Goal: Task Accomplishment & Management: Use online tool/utility

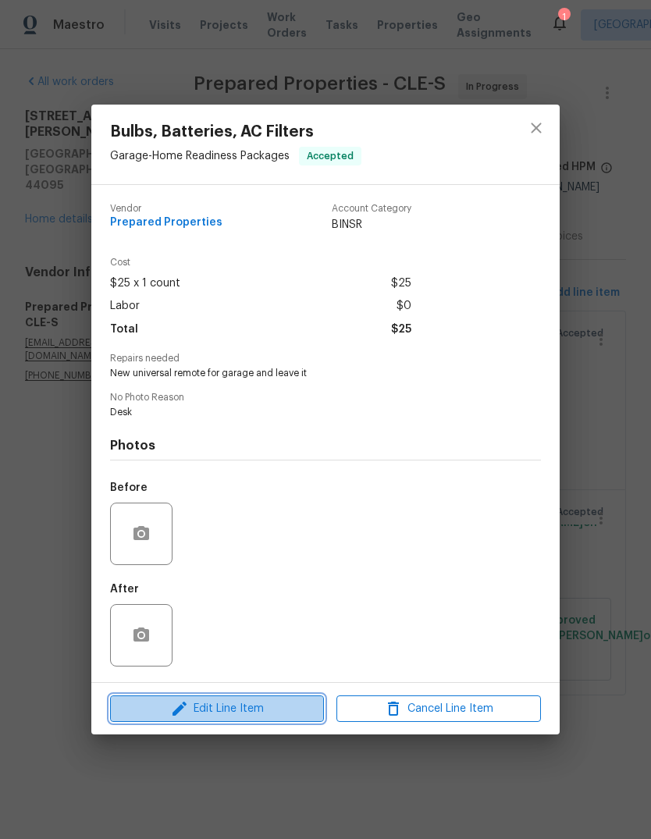
click at [235, 707] on span "Edit Line Item" at bounding box center [217, 709] width 204 height 20
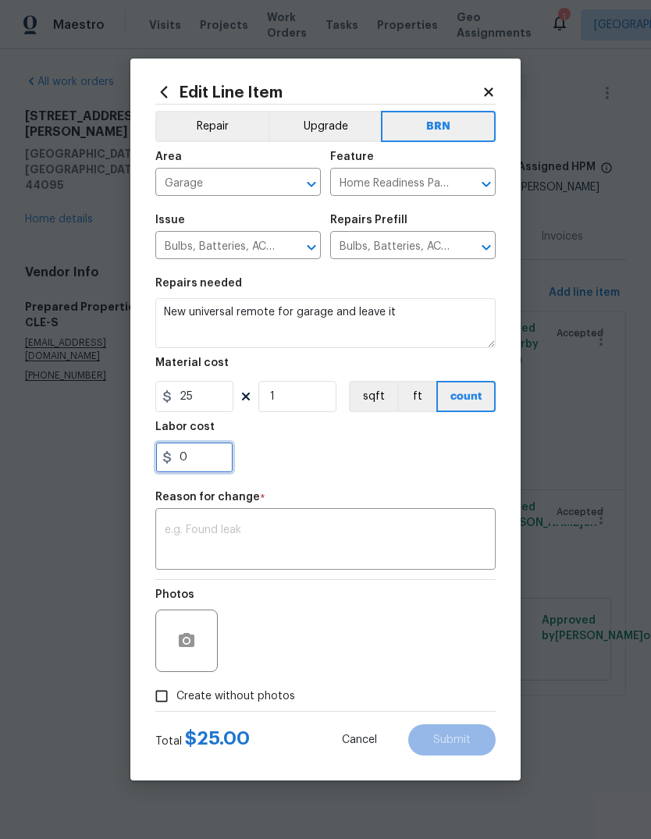
click at [202, 460] on input "0" at bounding box center [194, 457] width 78 height 31
click at [385, 469] on div "25" at bounding box center [325, 457] width 340 height 31
click at [208, 453] on input "25" at bounding box center [194, 457] width 78 height 31
type input "2"
type input "50"
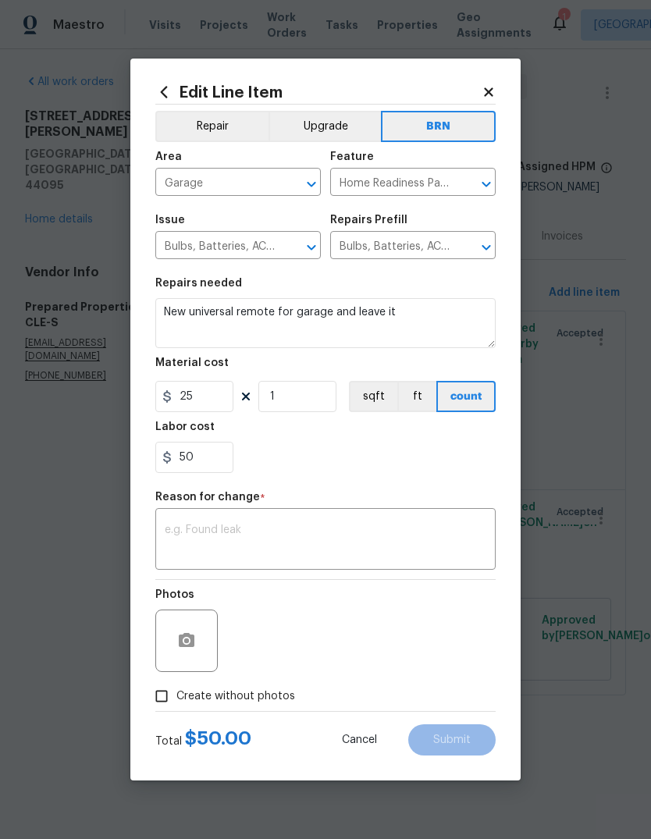
click at [325, 471] on div "50" at bounding box center [325, 457] width 340 height 31
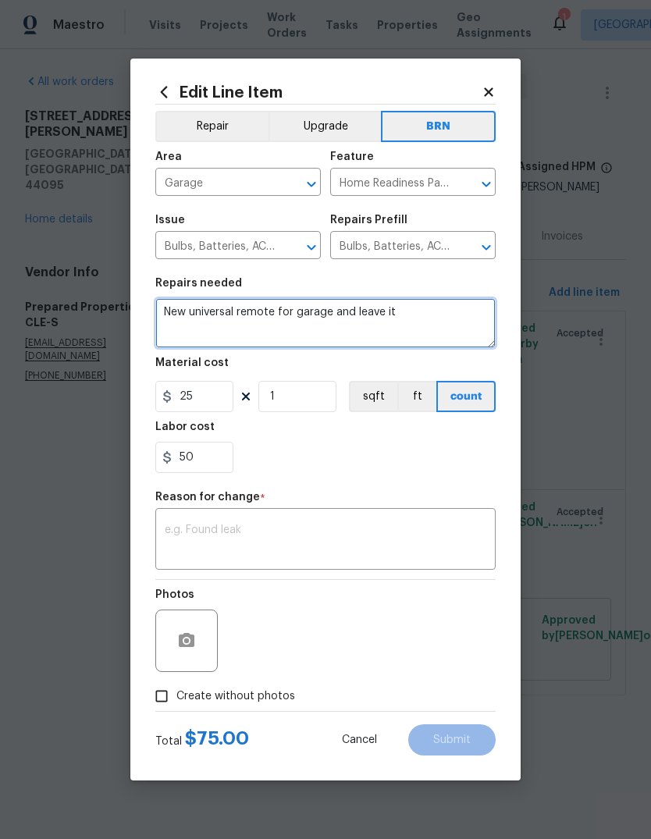
click at [425, 312] on textarea "New universal remote for garage and leave it" at bounding box center [325, 323] width 340 height 50
type textarea "New universal remote for garage and leave it. Air freshner"
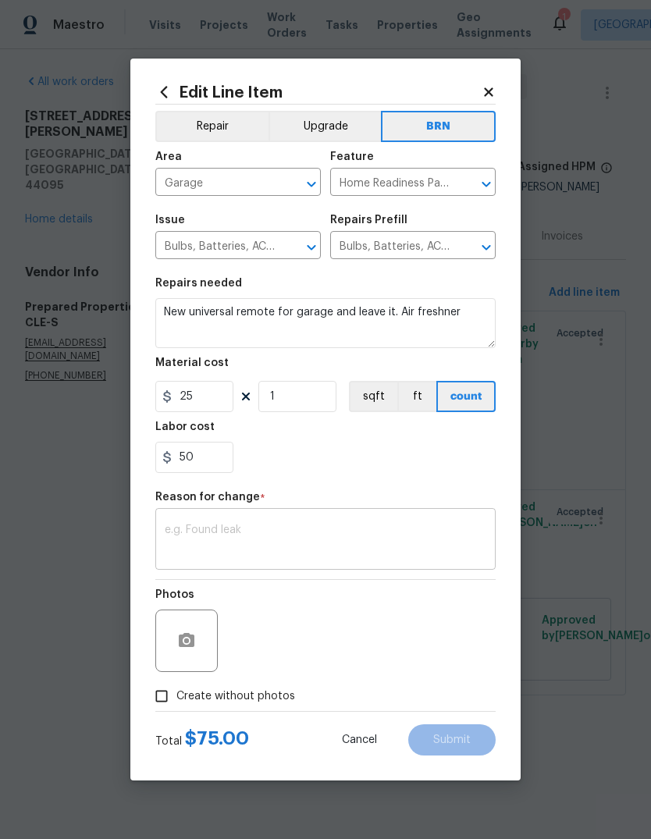
click at [339, 517] on div "x ​" at bounding box center [325, 541] width 340 height 58
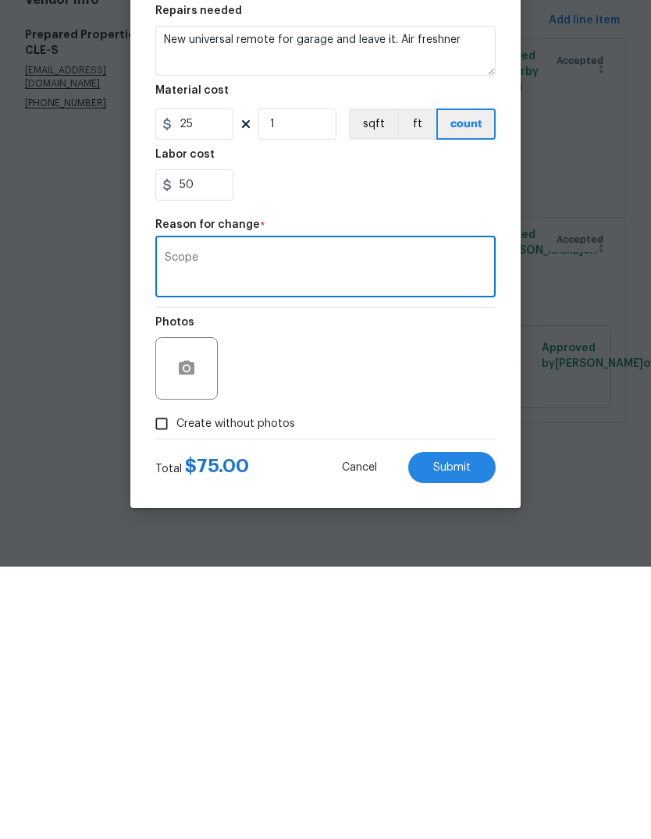
type textarea "Scope"
click at [441, 681] on div "Create without photos" at bounding box center [325, 696] width 340 height 30
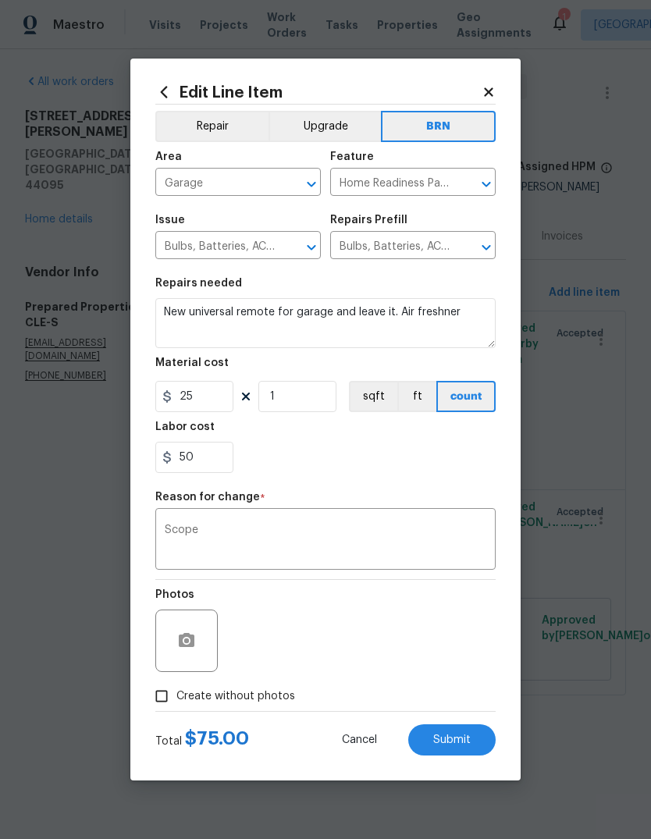
click at [160, 698] on input "Create without photos" at bounding box center [162, 696] width 30 height 30
checkbox input "true"
click at [467, 746] on span "Submit" at bounding box center [451, 740] width 37 height 12
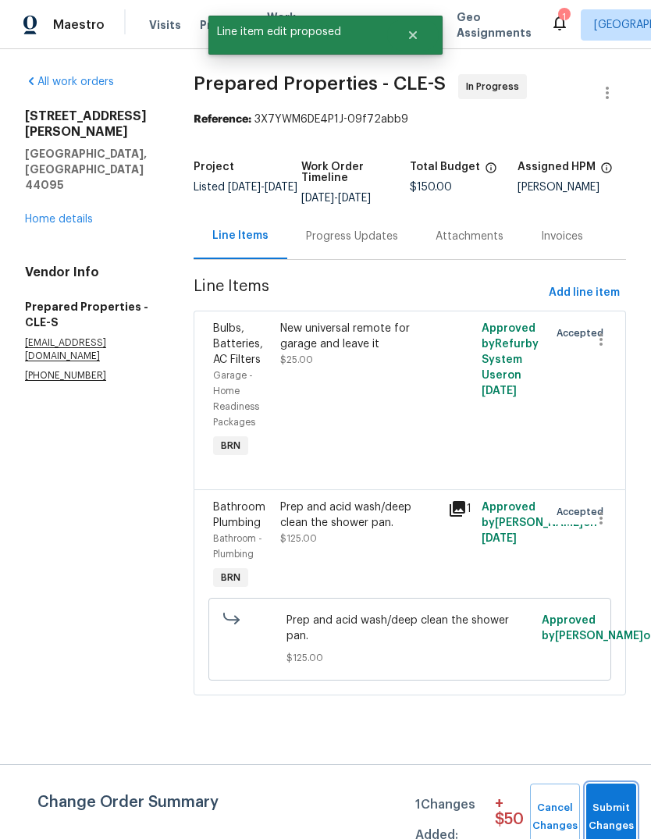
click at [616, 801] on span "Submit Changes" at bounding box center [611, 817] width 34 height 36
